Goal: Task Accomplishment & Management: Use online tool/utility

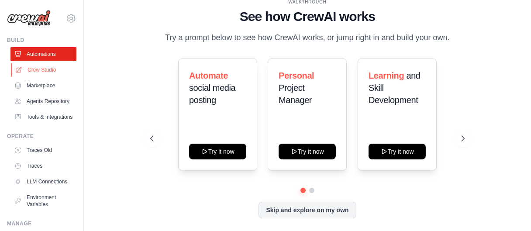
click at [43, 68] on link "Crew Studio" at bounding box center [44, 70] width 66 height 14
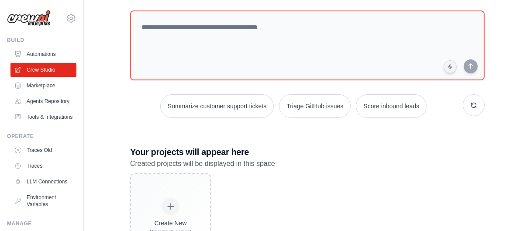
scroll to position [46, 0]
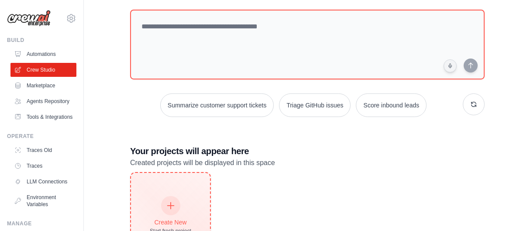
click at [175, 207] on icon at bounding box center [171, 206] width 10 height 10
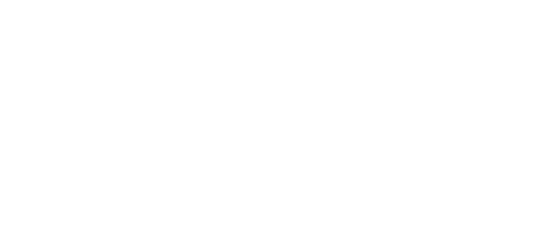
click at [537, 0] on html at bounding box center [269, 0] width 538 height 0
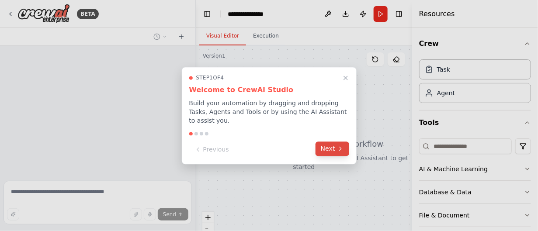
click at [332, 142] on button "Next" at bounding box center [332, 148] width 34 height 14
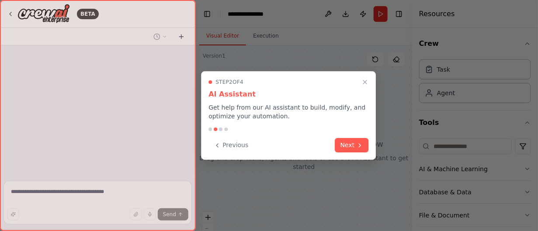
click at [332, 142] on div "Previous Next" at bounding box center [288, 145] width 160 height 14
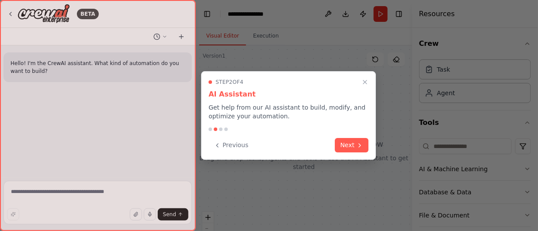
click at [332, 142] on div "Previous Next" at bounding box center [288, 145] width 160 height 14
click at [347, 143] on button "Next" at bounding box center [352, 144] width 34 height 14
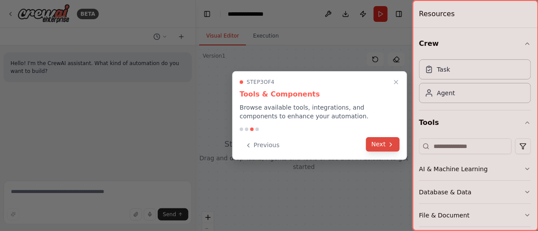
click at [379, 145] on button "Next" at bounding box center [383, 144] width 34 height 14
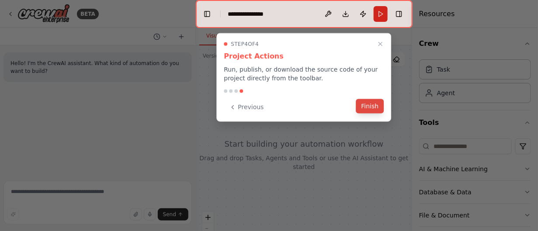
click at [366, 105] on button "Finish" at bounding box center [370, 106] width 28 height 14
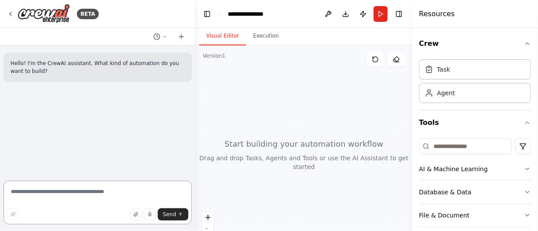
click at [87, 193] on textarea at bounding box center [97, 203] width 188 height 44
click at [75, 190] on textarea "To enrich screen reader interactions, please activate Accessibility in Grammarl…" at bounding box center [97, 203] width 188 height 44
paste textarea "**********"
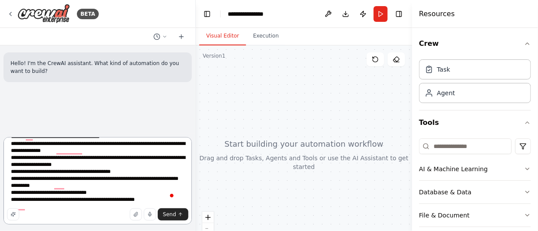
scroll to position [207, 0]
type textarea "**********"
click at [176, 213] on button "Send" at bounding box center [173, 214] width 31 height 12
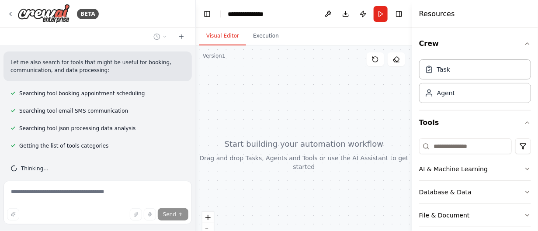
scroll to position [388, 0]
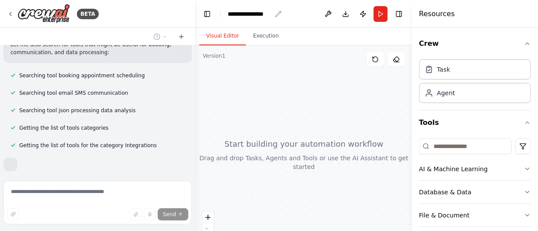
click at [276, 12] on icon "breadcrumb" at bounding box center [278, 13] width 7 height 7
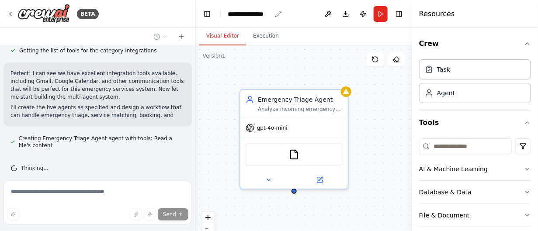
scroll to position [491, 0]
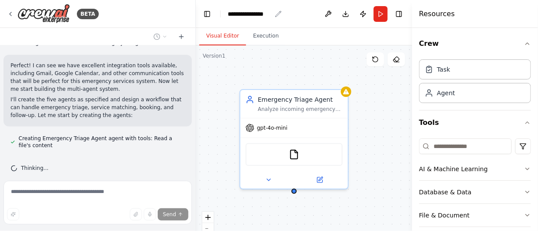
click at [276, 12] on icon "breadcrumb" at bounding box center [278, 13] width 7 height 7
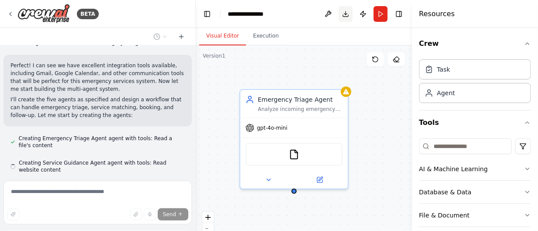
scroll to position [516, 0]
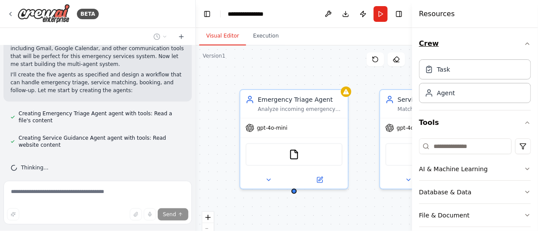
click at [524, 42] on icon "button" at bounding box center [527, 43] width 7 height 7
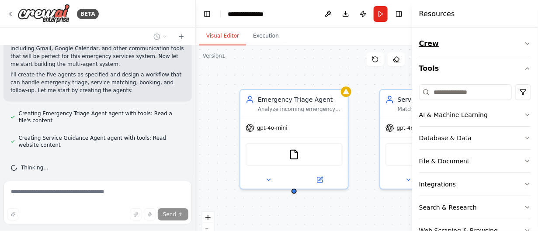
scroll to position [540, 0]
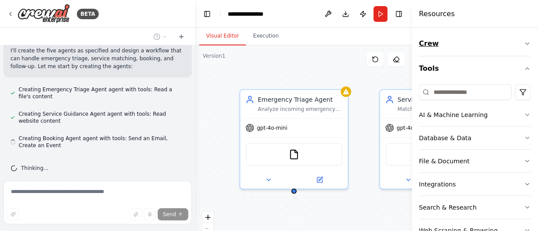
click at [524, 42] on icon "button" at bounding box center [527, 43] width 7 height 7
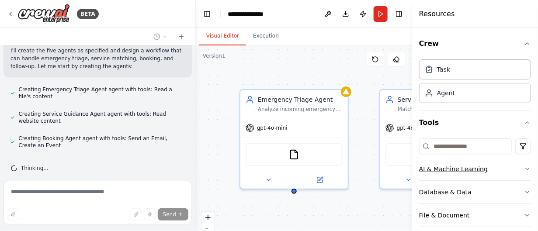
click at [524, 168] on icon "button" at bounding box center [527, 169] width 7 height 7
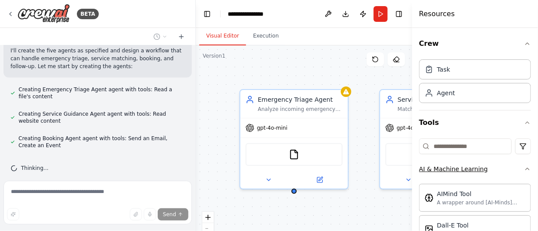
click at [525, 168] on icon "button" at bounding box center [526, 169] width 3 height 2
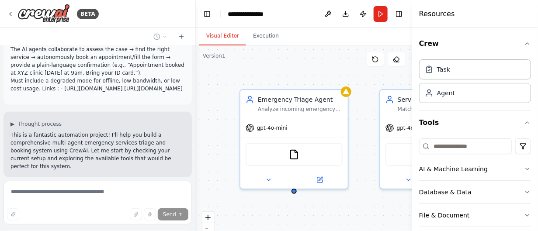
scroll to position [575, 0]
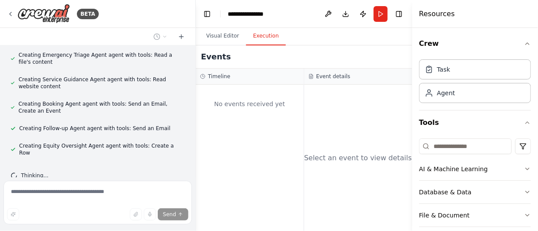
click at [266, 36] on button "Execution" at bounding box center [266, 36] width 40 height 18
click at [220, 35] on button "Visual Editor" at bounding box center [222, 36] width 47 height 18
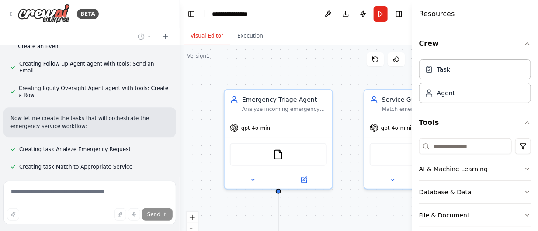
scroll to position [680, 0]
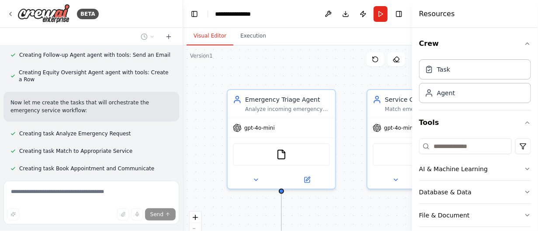
drag, startPoint x: 192, startPoint y: 164, endPoint x: 183, endPoint y: 190, distance: 27.6
click at [183, 190] on div "BETA Hello! I'm the CrewAI assistant. What kind of automation do you want to bu…" at bounding box center [269, 115] width 538 height 231
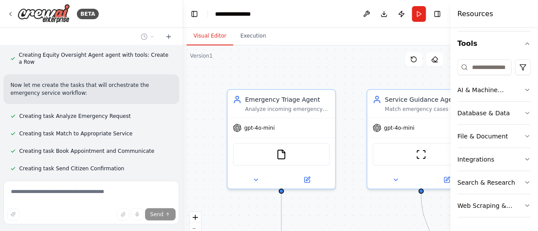
scroll to position [714, 0]
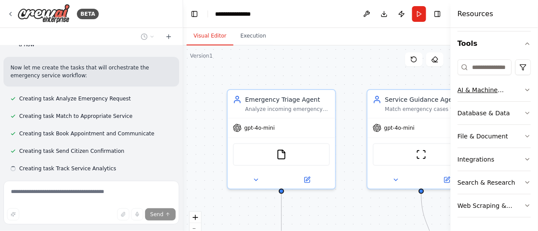
drag, startPoint x: 413, startPoint y: 80, endPoint x: 486, endPoint y: 79, distance: 73.4
click at [486, 79] on div "Resources Crew Task Agent Tools AI & Machine Learning Database & Data File & Do…" at bounding box center [493, 115] width 87 height 231
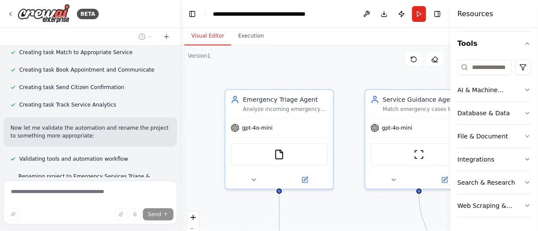
scroll to position [800, 0]
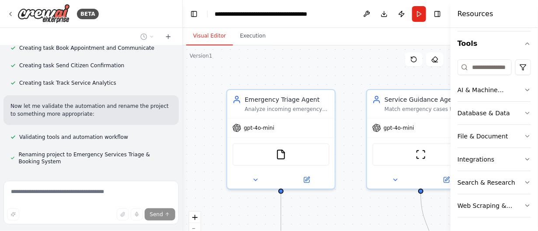
drag, startPoint x: 180, startPoint y: 161, endPoint x: 183, endPoint y: 155, distance: 7.4
click at [183, 136] on div "BETA Hello! I'm the CrewAI assistant. What kind of automation do you want to bu…" at bounding box center [269, 115] width 538 height 231
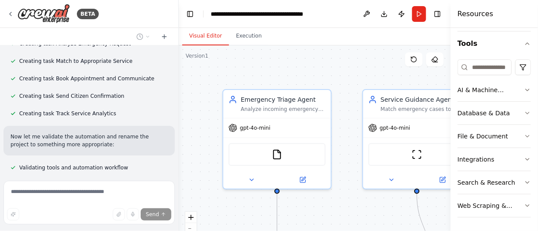
drag, startPoint x: 180, startPoint y: 162, endPoint x: 179, endPoint y: 125, distance: 37.1
click at [179, 125] on div "BETA Hello! I'm the CrewAI assistant. What kind of automation do you want to bu…" at bounding box center [269, 115] width 538 height 231
click at [176, 52] on div at bounding box center [176, 115] width 3 height 231
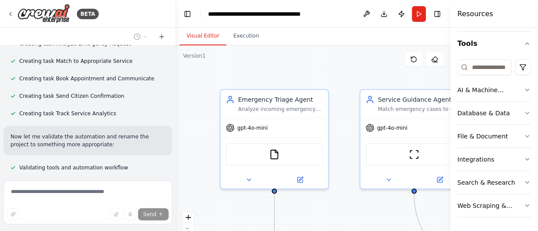
click at [173, 50] on div at bounding box center [174, 115] width 3 height 231
click at [226, 68] on div ".deletable-edge-delete-btn { width: 20px; height: 20px; border: 0px solid #ffff…" at bounding box center [313, 154] width 274 height 218
click at [173, 49] on div at bounding box center [174, 115] width 3 height 231
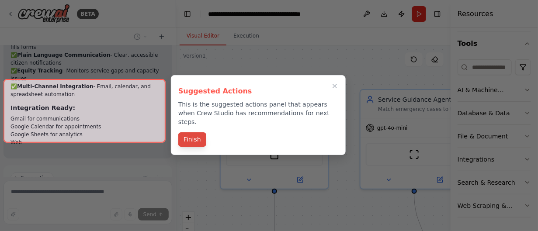
click at [192, 132] on button "Finish" at bounding box center [192, 139] width 28 height 14
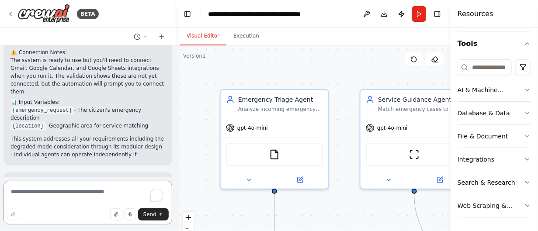
scroll to position [1362, 0]
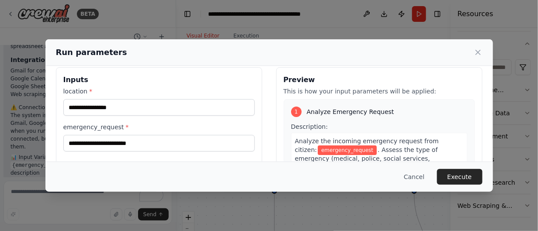
scroll to position [12, 0]
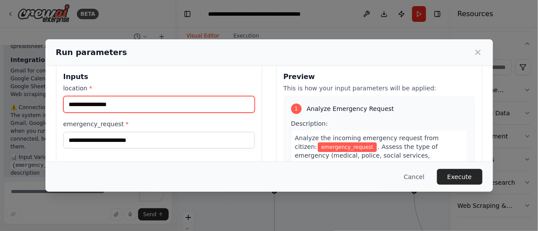
click at [155, 105] on input "location *" at bounding box center [158, 104] width 191 height 17
type input "*********"
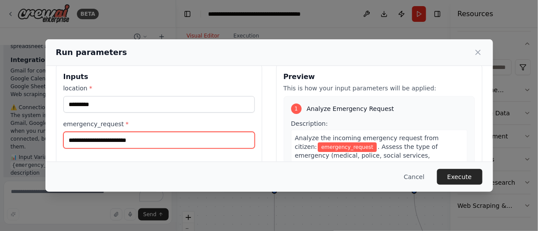
click at [135, 139] on input "emergency_request *" at bounding box center [158, 140] width 191 height 17
click at [144, 141] on input "emergency_request *" at bounding box center [158, 140] width 191 height 17
paste input "**********"
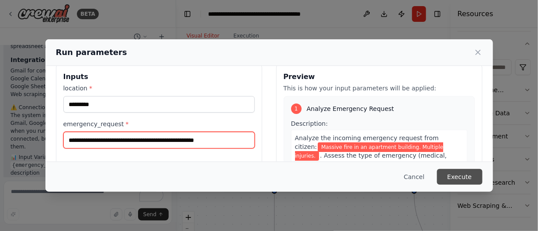
type input "**********"
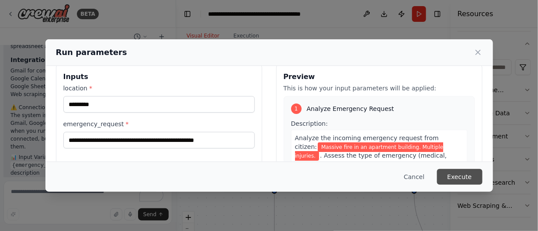
click at [464, 173] on button "Execute" at bounding box center [459, 177] width 45 height 16
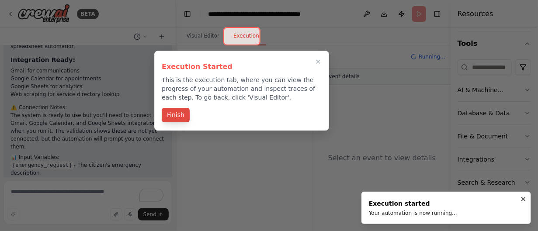
click at [179, 114] on button "Finish" at bounding box center [176, 115] width 28 height 14
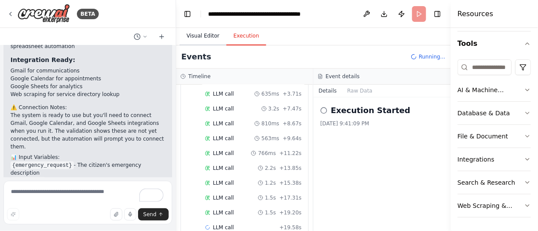
scroll to position [111, 0]
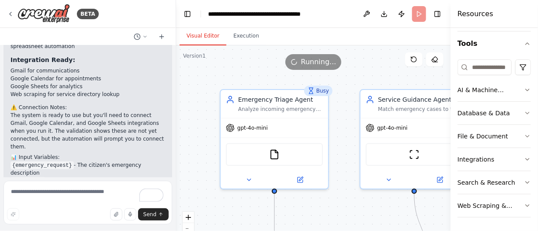
click at [195, 35] on button "Visual Editor" at bounding box center [202, 36] width 47 height 18
click at [190, 227] on button "zoom out" at bounding box center [188, 228] width 11 height 11
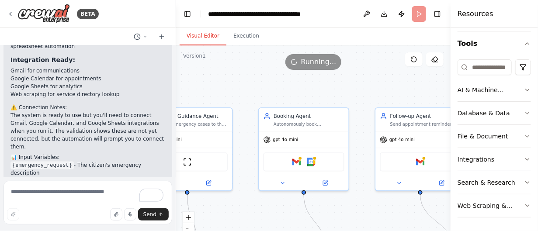
drag, startPoint x: 412, startPoint y: 206, endPoint x: 200, endPoint y: 211, distance: 212.3
click at [198, 211] on div ".deletable-edge-delete-btn { width: 20px; height: 20px; border: 0px solid #ffff…" at bounding box center [313, 154] width 274 height 218
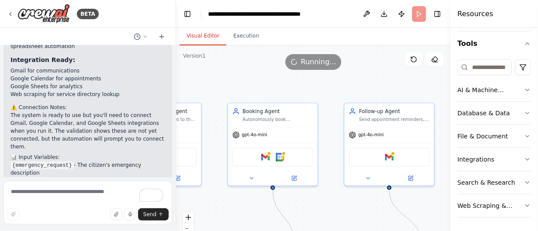
drag, startPoint x: 293, startPoint y: 216, endPoint x: 237, endPoint y: 211, distance: 56.6
click at [238, 211] on div ".deletable-edge-delete-btn { width: 20px; height: 20px; border: 0px solid #ffff…" at bounding box center [313, 154] width 274 height 218
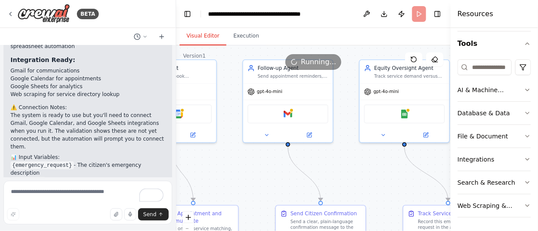
drag, startPoint x: 317, startPoint y: 205, endPoint x: 246, endPoint y: 128, distance: 104.8
click at [246, 128] on div ".deletable-edge-delete-btn { width: 20px; height: 20px; border: 0px solid #ffff…" at bounding box center [313, 154] width 274 height 218
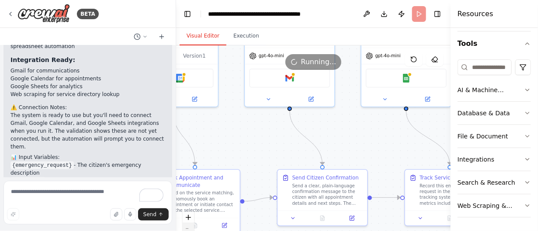
click at [187, 228] on icon "zoom out" at bounding box center [188, 228] width 5 height 1
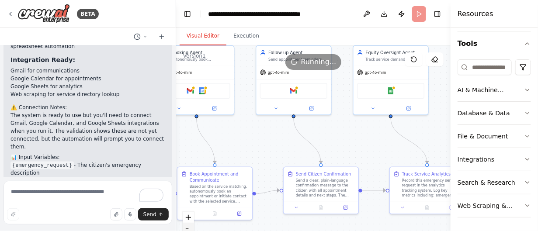
click at [187, 228] on icon "zoom out" at bounding box center [188, 228] width 5 height 1
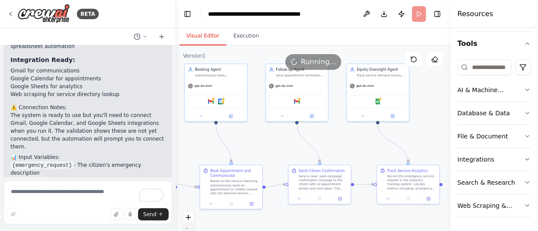
click at [187, 228] on icon "zoom out" at bounding box center [188, 228] width 5 height 1
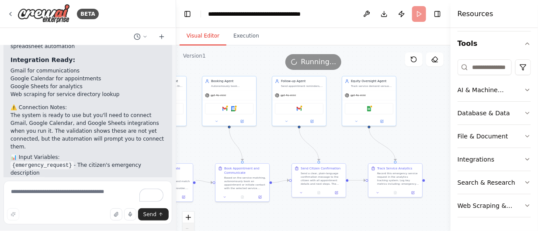
click at [187, 228] on div "React Flow controls" at bounding box center [188, 234] width 11 height 45
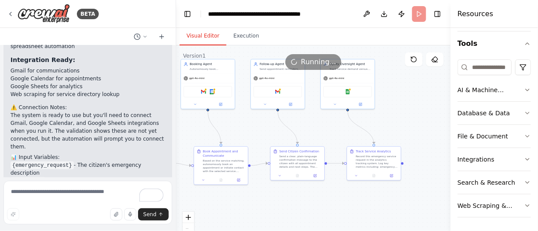
drag, startPoint x: 416, startPoint y: 125, endPoint x: 447, endPoint y: 115, distance: 32.2
click at [447, 115] on div "BETA Hello! I'm the CrewAI assistant. What kind of automation do you want to bu…" at bounding box center [269, 115] width 538 height 231
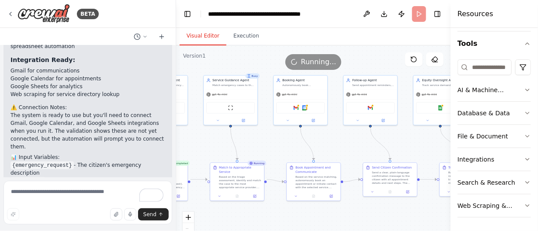
drag, startPoint x: 321, startPoint y: 132, endPoint x: 375, endPoint y: 138, distance: 54.5
click at [373, 138] on div ".deletable-edge-delete-btn { width: 20px; height: 20px; border: 0px solid #ffff…" at bounding box center [313, 154] width 274 height 218
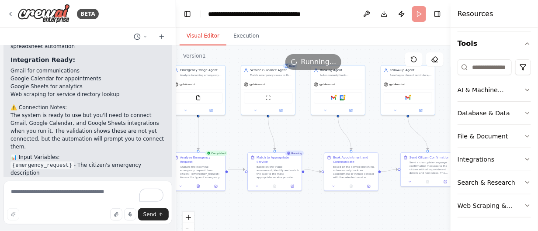
drag, startPoint x: 325, startPoint y: 140, endPoint x: 402, endPoint y: 119, distance: 79.2
click at [402, 119] on div ".deletable-edge-delete-btn { width: 20px; height: 20px; border: 0px solid #ffff…" at bounding box center [313, 154] width 274 height 218
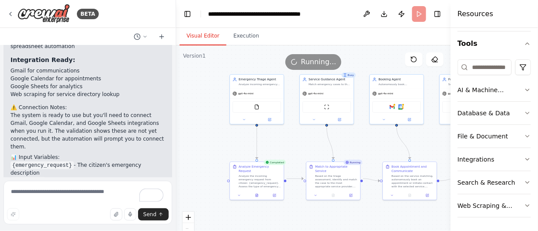
drag, startPoint x: 297, startPoint y: 125, endPoint x: 305, endPoint y: 149, distance: 25.1
click at [305, 149] on div ".deletable-edge-delete-btn { width: 20px; height: 20px; border: 0px solid #ffff…" at bounding box center [313, 154] width 274 height 218
click at [242, 35] on button "Execution" at bounding box center [246, 36] width 40 height 18
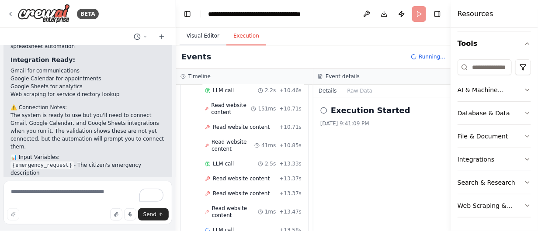
scroll to position [692, 0]
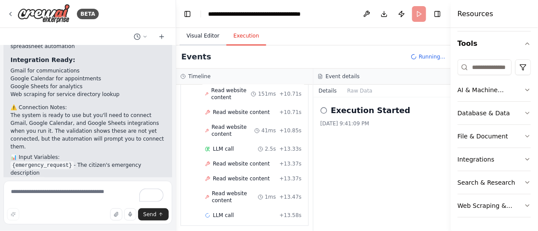
click at [202, 37] on button "Visual Editor" at bounding box center [202, 36] width 47 height 18
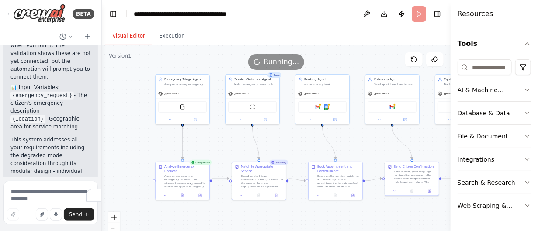
scroll to position [2604, 0]
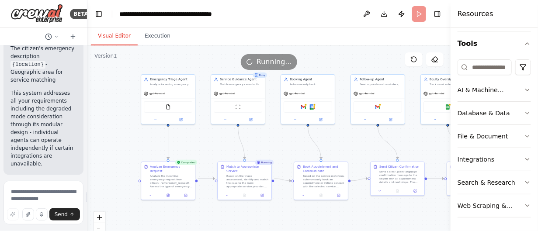
drag, startPoint x: 172, startPoint y: 124, endPoint x: 86, endPoint y: 120, distance: 86.1
click at [86, 120] on div at bounding box center [85, 115] width 3 height 231
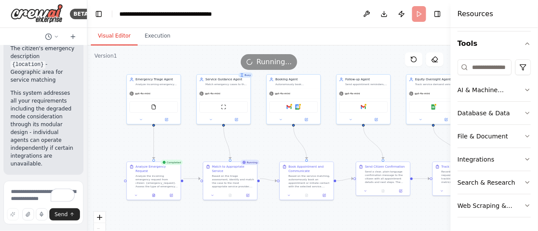
drag, startPoint x: 129, startPoint y: 142, endPoint x: 114, endPoint y: 142, distance: 14.4
click at [114, 142] on div ".deletable-edge-delete-btn { width: 20px; height: 20px; border: 0px solid #ffff…" at bounding box center [268, 154] width 363 height 218
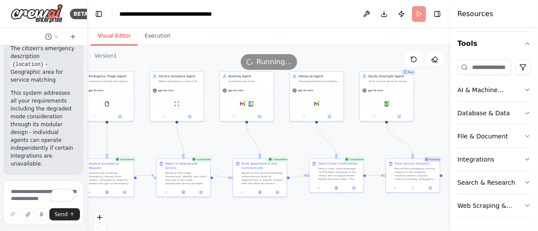
drag, startPoint x: 120, startPoint y: 137, endPoint x: 73, endPoint y: 134, distance: 46.8
click at [73, 134] on div "BETA Hello! I'm the CrewAI assistant. What kind of automation do you want to bu…" at bounding box center [269, 115] width 538 height 231
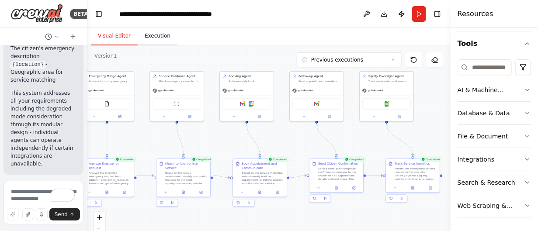
click at [148, 35] on button "Execution" at bounding box center [158, 36] width 40 height 18
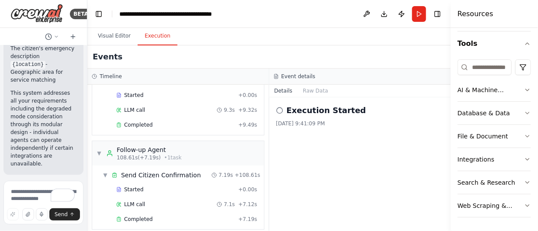
scroll to position [1049, 0]
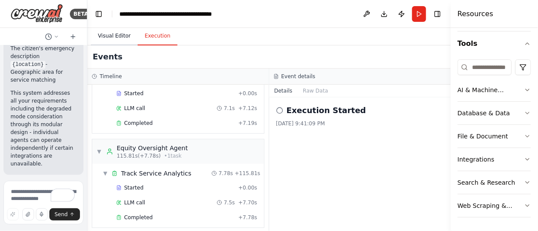
click at [114, 35] on button "Visual Editor" at bounding box center [114, 36] width 47 height 18
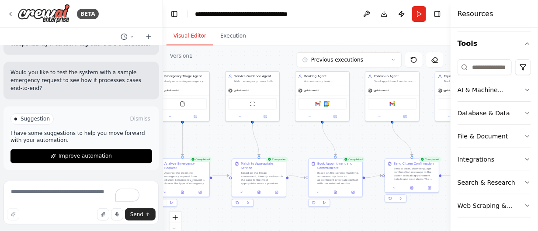
scroll to position [1456, 0]
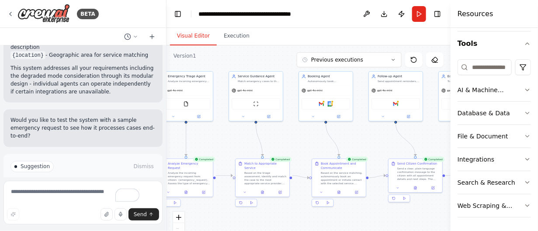
drag, startPoint x: 85, startPoint y: 135, endPoint x: 166, endPoint y: 148, distance: 82.4
click at [166, 148] on div "BETA Hello! I'm the CrewAI assistant. What kind of automation do you want to bu…" at bounding box center [269, 115] width 538 height 231
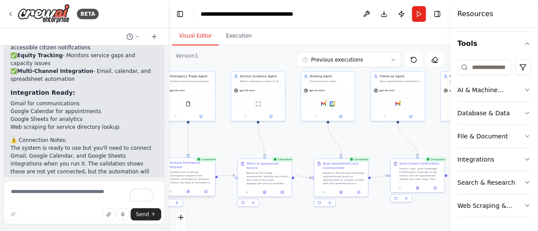
scroll to position [1258, 0]
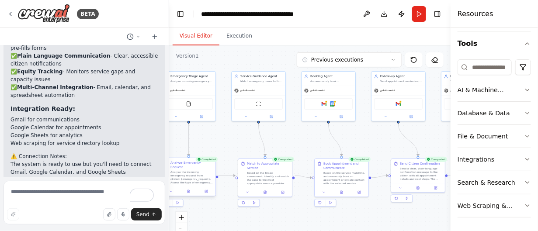
drag, startPoint x: 162, startPoint y: 152, endPoint x: 169, endPoint y: 166, distance: 15.4
click at [169, 166] on div "BETA Hello! I'm the CrewAI assistant. What kind of automation do you want to bu…" at bounding box center [269, 115] width 538 height 231
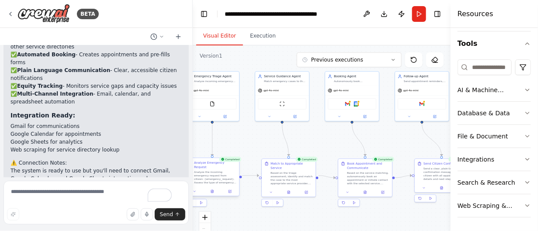
drag, startPoint x: 166, startPoint y: 151, endPoint x: 193, endPoint y: 166, distance: 31.3
click at [193, 166] on div "BETA Hello! I'm the CrewAI assistant. What kind of automation do you want to bu…" at bounding box center [269, 115] width 538 height 231
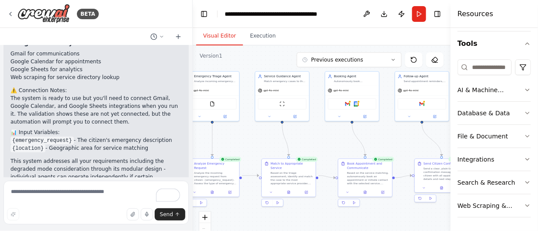
scroll to position [1256, 0]
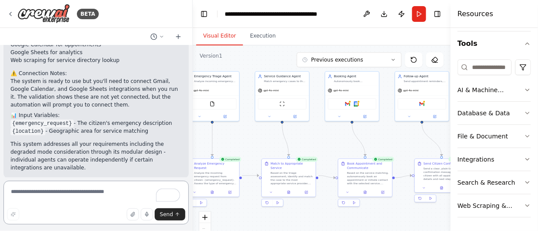
click at [67, 201] on textarea "To enrich screen reader interactions, please activate Accessibility in Grammarl…" at bounding box center [95, 203] width 185 height 44
type textarea "**********"
click at [181, 213] on button "Send" at bounding box center [170, 214] width 31 height 12
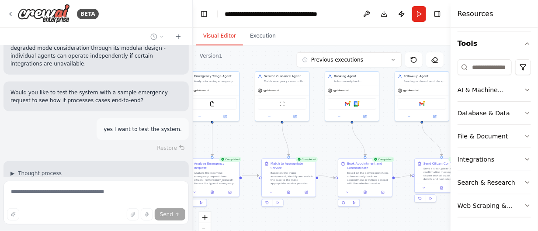
scroll to position [1367, 0]
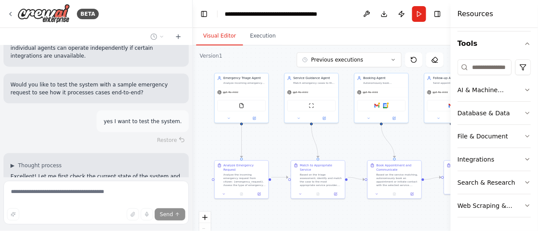
drag, startPoint x: 245, startPoint y: 145, endPoint x: 274, endPoint y: 147, distance: 29.3
click at [274, 147] on div ".deletable-edge-delete-btn { width: 20px; height: 20px; border: 0px solid #ffff…" at bounding box center [322, 154] width 258 height 218
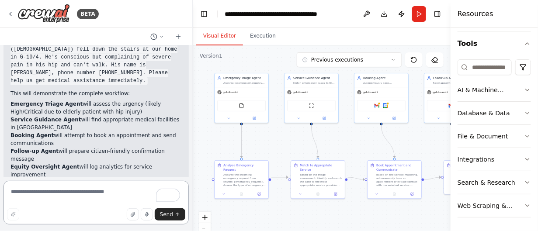
scroll to position [1740, 0]
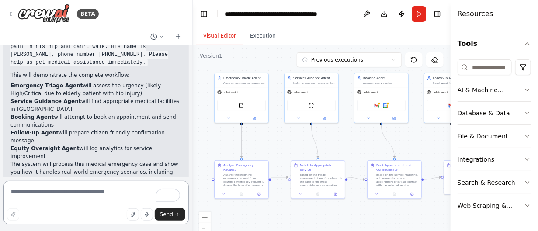
click at [190, 47] on div at bounding box center [190, 115] width 3 height 231
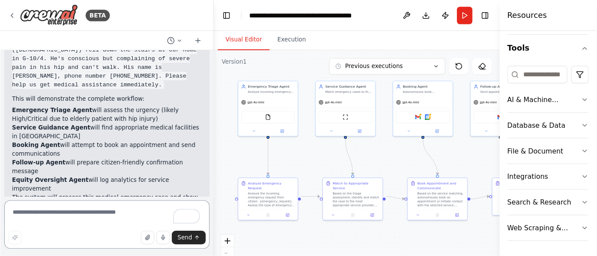
scroll to position [1740, 0]
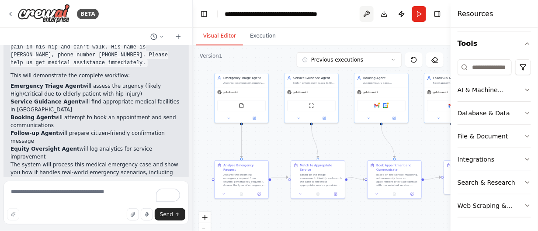
click at [366, 13] on button at bounding box center [366, 14] width 14 height 16
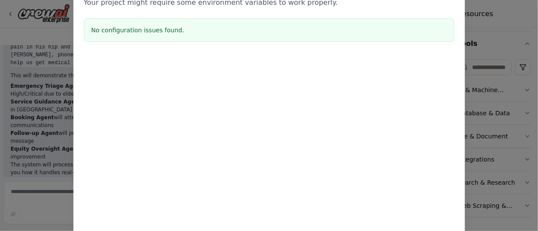
drag, startPoint x: 535, startPoint y: 112, endPoint x: 525, endPoint y: 62, distance: 50.8
click at [525, 62] on div "Environment configuration Your project might require some environment variables…" at bounding box center [269, 115] width 538 height 231
click at [534, 126] on div "Environment configuration Your project might require some environment variables…" at bounding box center [269, 115] width 538 height 231
click at [399, 148] on div "Environment configuration Your project might require some environment variables…" at bounding box center [268, 100] width 391 height 262
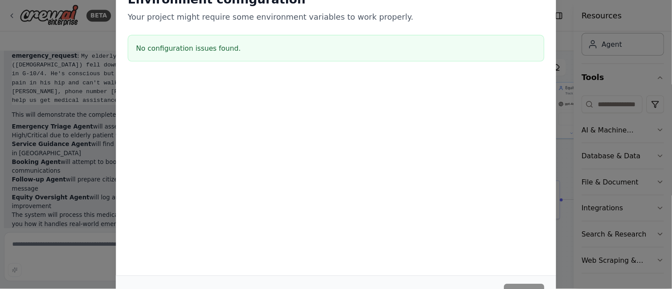
scroll to position [22, 0]
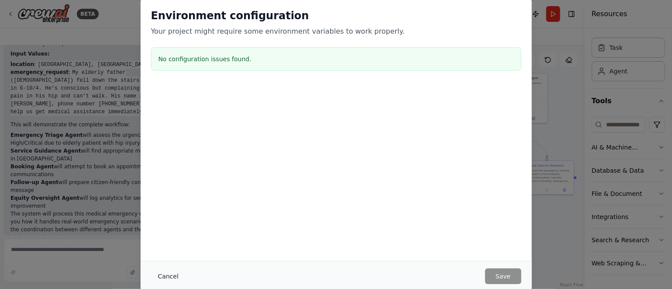
click at [166, 231] on button "Cancel" at bounding box center [168, 276] width 35 height 16
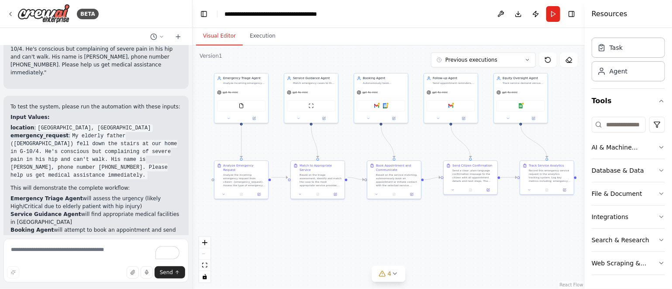
scroll to position [1691, 0]
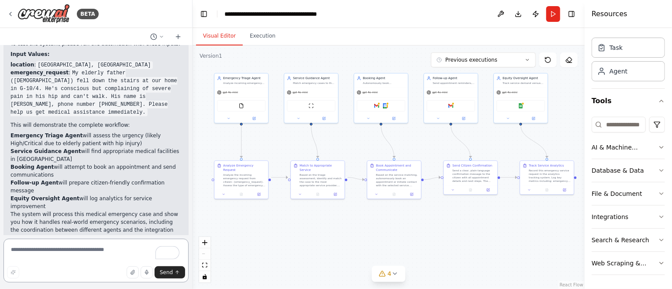
click at [85, 231] on textarea "To enrich screen reader interactions, please activate Accessibility in Grammarl…" at bounding box center [95, 260] width 185 height 44
type textarea "*"
type textarea "**********"
click at [165, 231] on span "Send" at bounding box center [166, 272] width 13 height 7
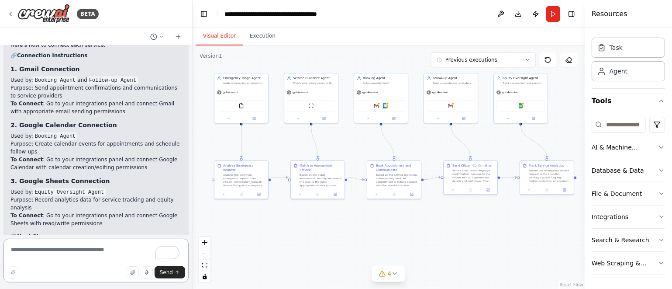
scroll to position [2173, 0]
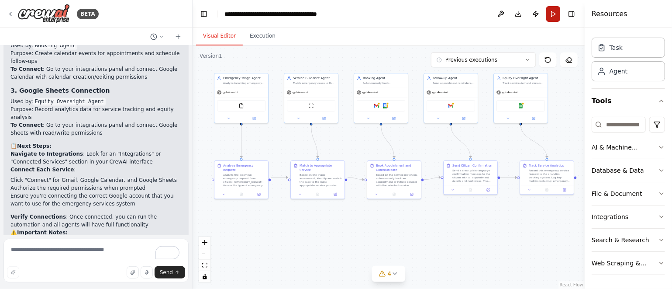
click at [537, 10] on button "Run" at bounding box center [553, 14] width 14 height 16
click at [537, 14] on button "Toggle Right Sidebar" at bounding box center [572, 14] width 12 height 12
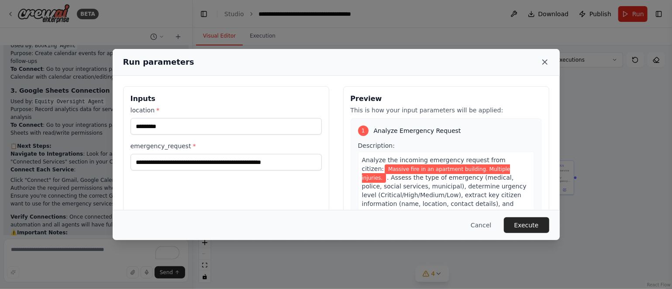
click at [537, 61] on icon at bounding box center [545, 62] width 4 height 4
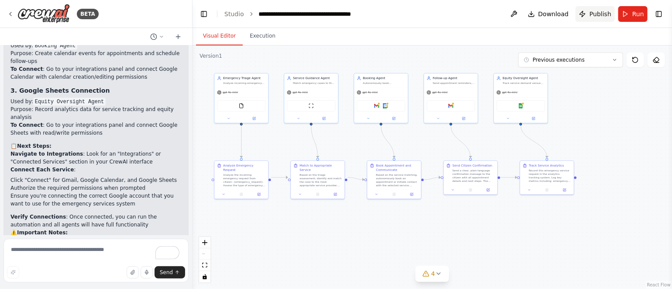
click at [537, 12] on span "Publish" at bounding box center [601, 14] width 22 height 9
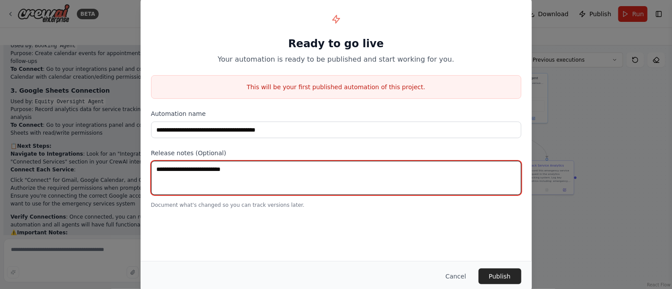
click at [320, 173] on textarea at bounding box center [336, 178] width 370 height 34
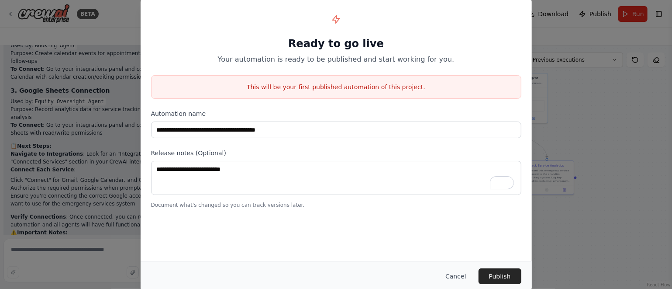
click at [537, 186] on div "**********" at bounding box center [336, 144] width 672 height 289
click at [465, 231] on button "Cancel" at bounding box center [455, 276] width 35 height 16
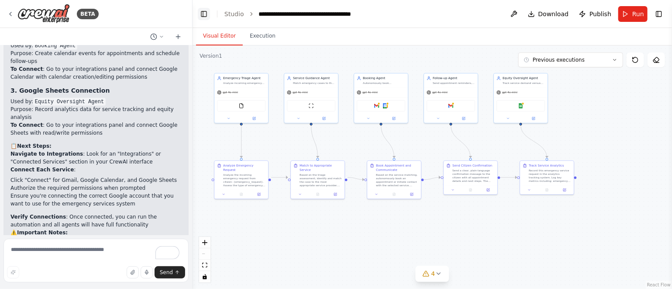
click at [199, 13] on button "Toggle Left Sidebar" at bounding box center [204, 14] width 12 height 12
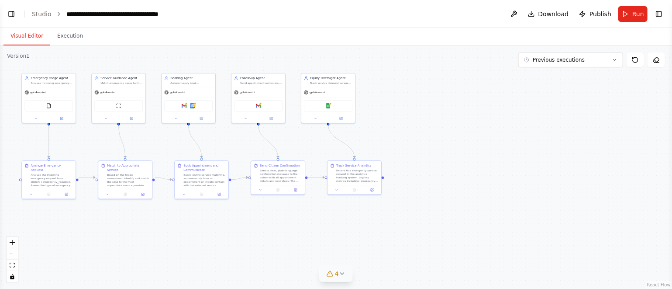
click at [339, 231] on icon at bounding box center [342, 273] width 7 height 7
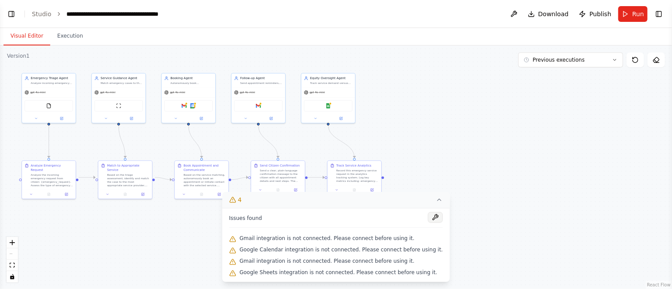
click at [428, 214] on button at bounding box center [435, 217] width 15 height 10
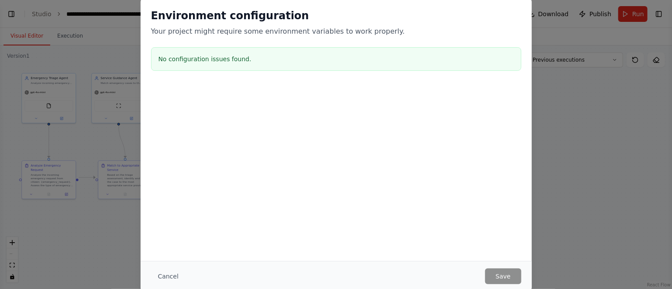
click at [335, 55] on h3 "No configuration issues found." at bounding box center [336, 59] width 355 height 9
click at [169, 231] on button "Cancel" at bounding box center [168, 276] width 35 height 16
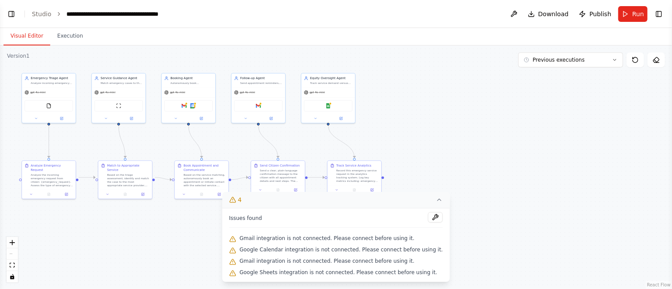
click at [369, 231] on span "Gmail integration is not connected. Please connect before using it." at bounding box center [327, 238] width 175 height 7
click at [10, 243] on icon "zoom in" at bounding box center [12, 242] width 5 height 5
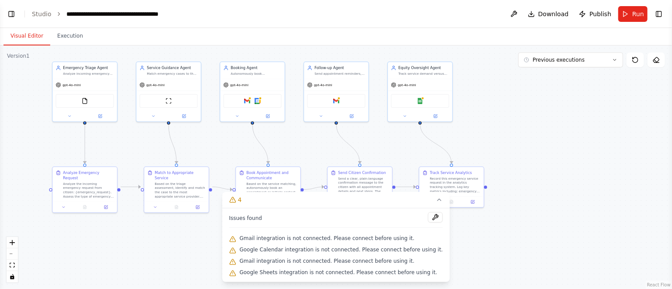
drag, startPoint x: 149, startPoint y: 215, endPoint x: 242, endPoint y: 222, distance: 93.8
click at [242, 222] on div "Version 1 Previous executions Show Tools Hide Agents .deletable-edge-delete-btn…" at bounding box center [336, 166] width 672 height 243
click at [659, 15] on button "Toggle Right Sidebar" at bounding box center [659, 14] width 12 height 12
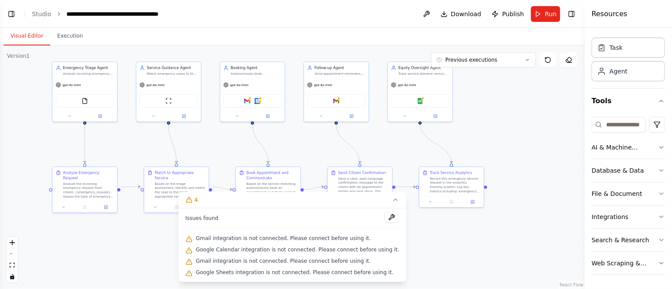
click at [546, 107] on div ".deletable-edge-delete-btn { width: 20px; height: 20px; border: 0px solid #ffff…" at bounding box center [292, 166] width 585 height 243
click at [41, 11] on link "Studio" at bounding box center [42, 13] width 20 height 7
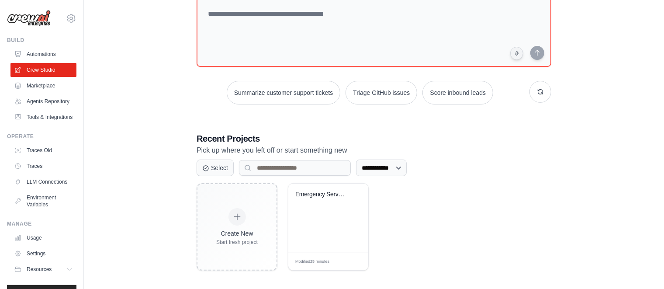
scroll to position [63, 0]
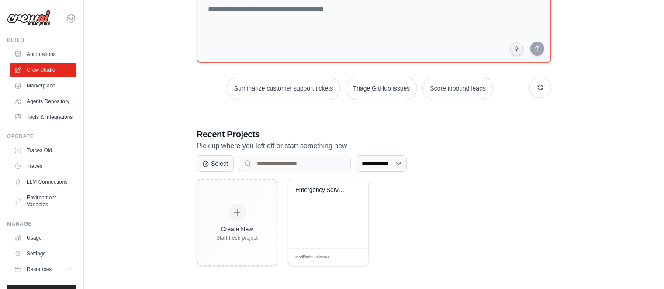
drag, startPoint x: 667, startPoint y: 195, endPoint x: 671, endPoint y: 263, distance: 68.7
click at [663, 263] on html "jamfaisal0000@gmail.com Settings Build Automations Resources Blog" at bounding box center [332, 113] width 664 height 352
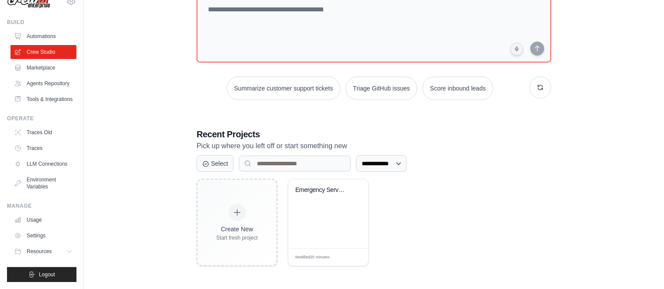
scroll to position [0, 0]
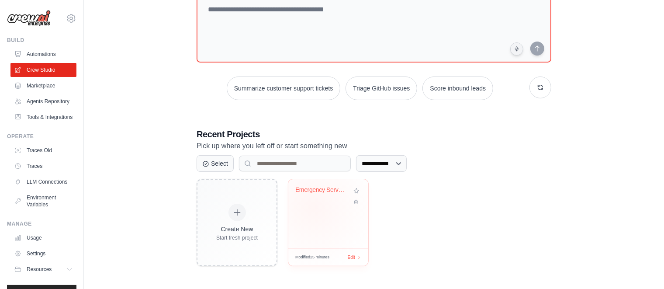
click at [314, 207] on div "Emergency Services Triage & Booking..." at bounding box center [328, 213] width 80 height 69
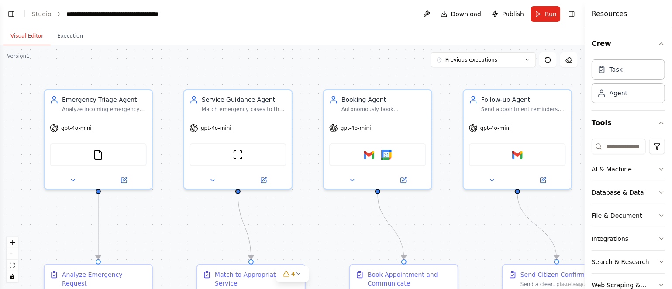
scroll to position [2173, 0]
click at [264, 180] on icon at bounding box center [263, 178] width 7 height 7
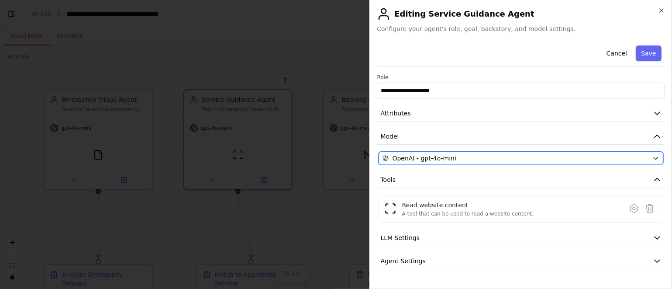
click at [556, 158] on div "OpenAI - gpt-4o-mini" at bounding box center [516, 158] width 266 height 9
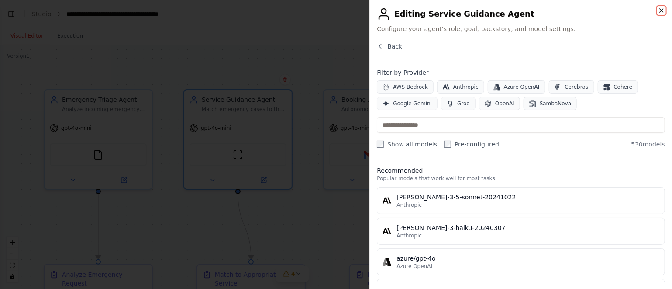
click at [662, 7] on icon "button" at bounding box center [661, 10] width 7 height 7
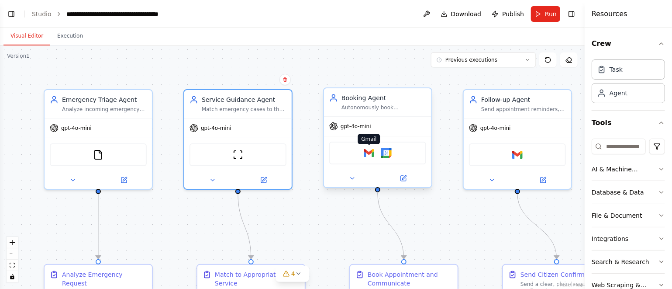
click at [371, 154] on img at bounding box center [369, 153] width 10 height 10
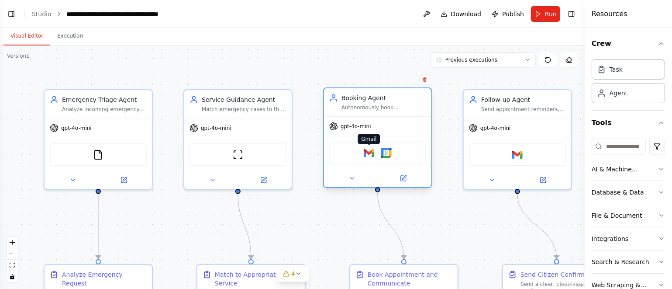
click at [371, 154] on img at bounding box center [369, 153] width 10 height 10
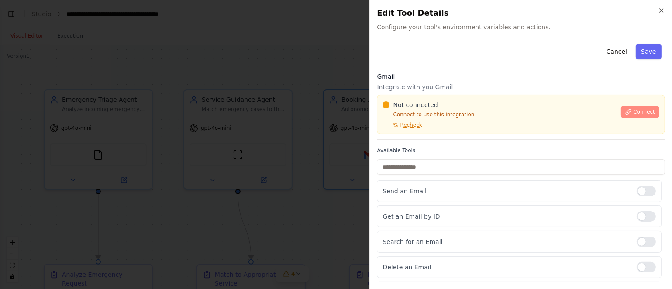
click at [633, 110] on span "Connect" at bounding box center [644, 111] width 22 height 7
click at [633, 111] on span "Connect" at bounding box center [644, 111] width 22 height 7
click at [633, 109] on span "Connect" at bounding box center [644, 111] width 22 height 7
click at [410, 124] on span "Recheck" at bounding box center [411, 124] width 22 height 7
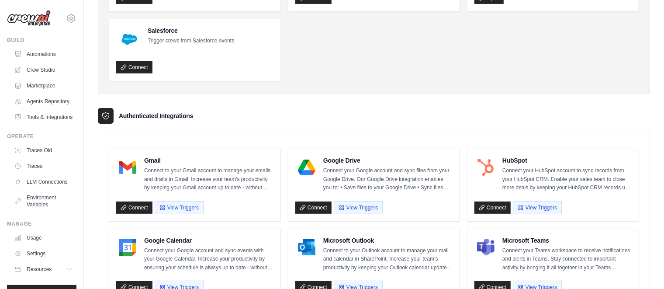
scroll to position [170, 0]
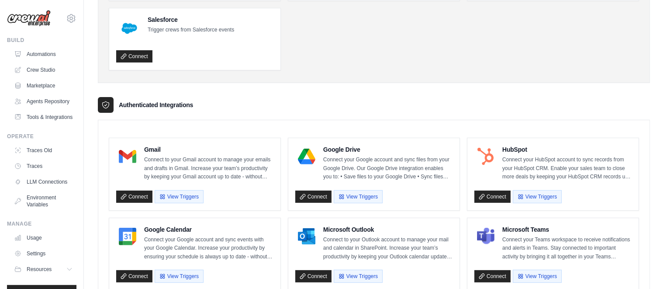
drag, startPoint x: 669, startPoint y: 39, endPoint x: 583, endPoint y: 88, distance: 98.2
click at [132, 193] on link "Connect" at bounding box center [134, 196] width 36 height 12
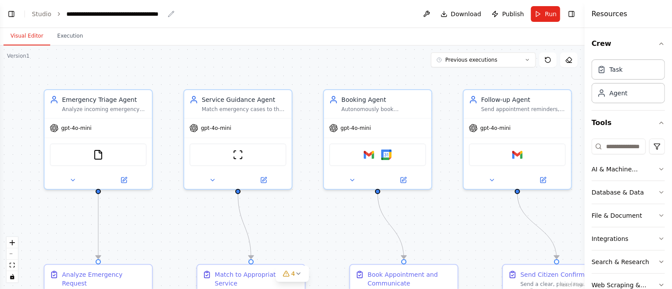
click at [169, 13] on icon "breadcrumb" at bounding box center [172, 14] width 6 height 6
drag, startPoint x: 64, startPoint y: 10, endPoint x: 172, endPoint y: 11, distance: 107.4
click at [172, 11] on div "**********" at bounding box center [120, 14] width 109 height 9
copy div "**********"
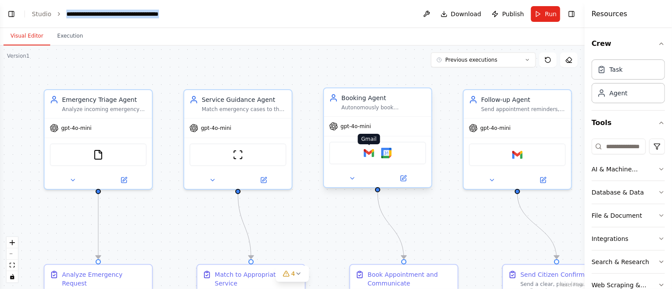
click at [369, 152] on img at bounding box center [369, 153] width 10 height 10
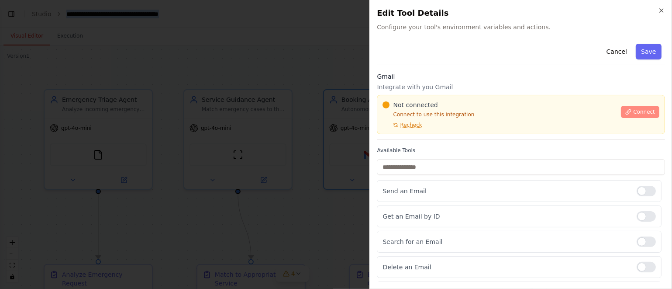
click at [633, 110] on span "Connect" at bounding box center [644, 111] width 22 height 7
click at [661, 7] on icon "button" at bounding box center [661, 10] width 7 height 7
